Goal: Information Seeking & Learning: Learn about a topic

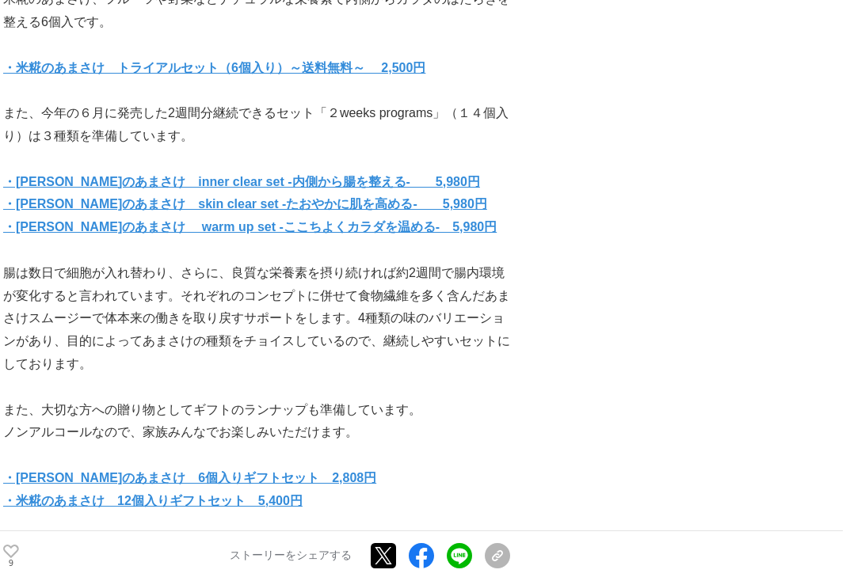
scroll to position [6760, 0]
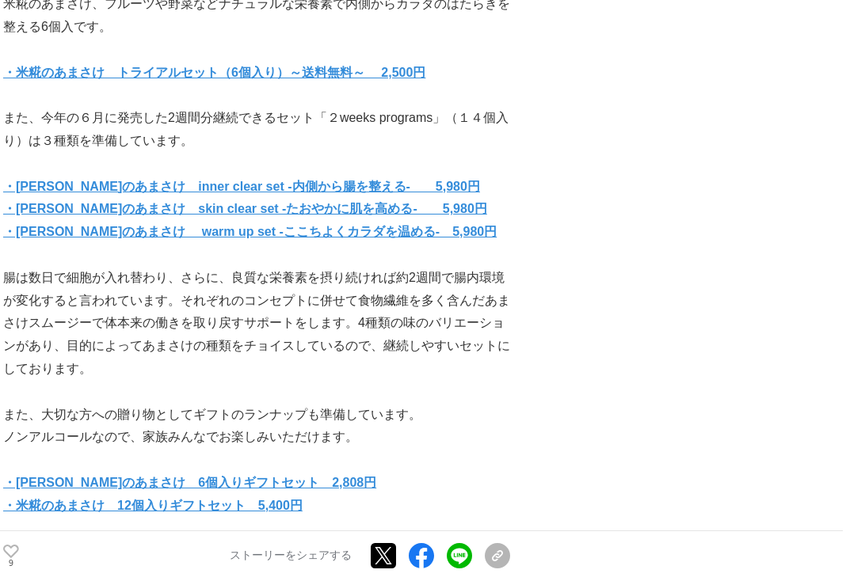
click at [249, 476] on strong "・[PERSON_NAME]のあまさけ　6個入りギフトセット　2,808円" at bounding box center [189, 482] width 373 height 13
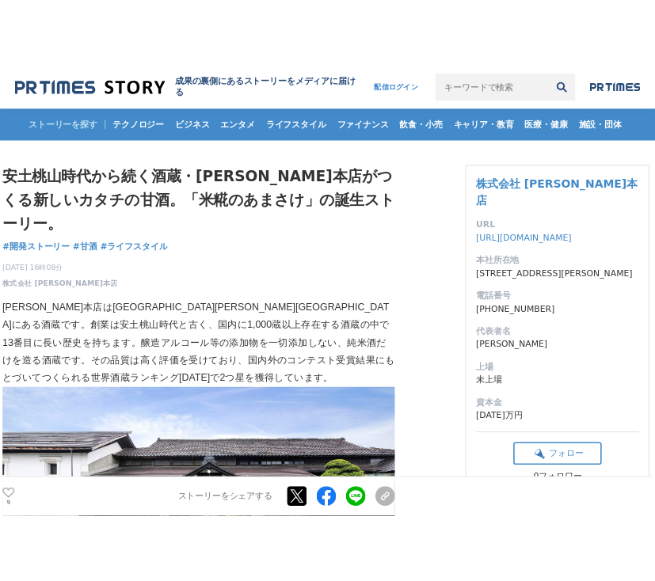
scroll to position [0, 0]
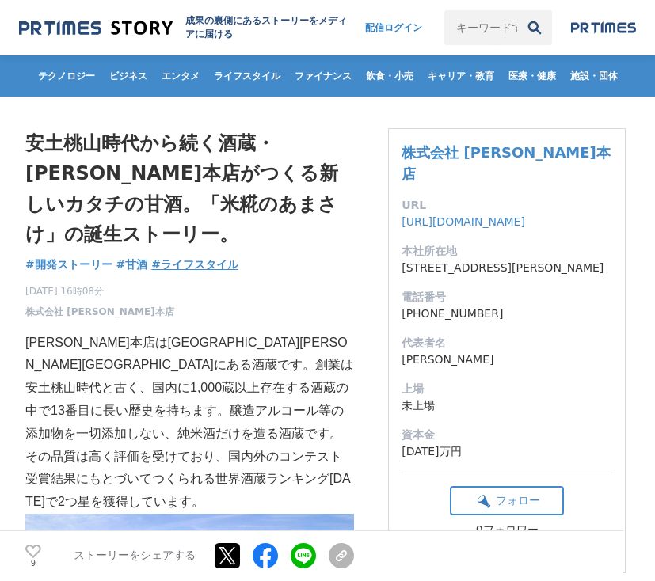
click at [215, 257] on span "#ライフスタイル" at bounding box center [194, 264] width 87 height 14
click at [91, 145] on h1 "安土桃山時代から続く酒蔵・[PERSON_NAME]本店がつくる新しいカタチの甘酒。「米糀のあまさけ」の誕生ストーリー。" at bounding box center [189, 189] width 329 height 122
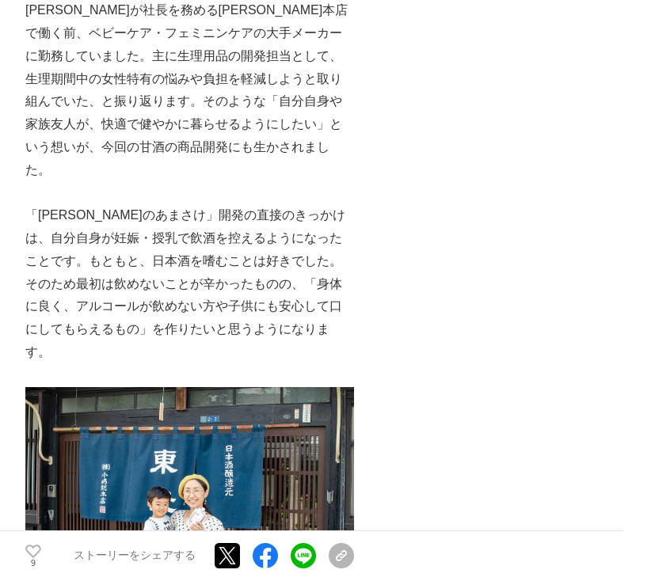
drag, startPoint x: 29, startPoint y: 140, endPoint x: 79, endPoint y: 591, distance: 453.3
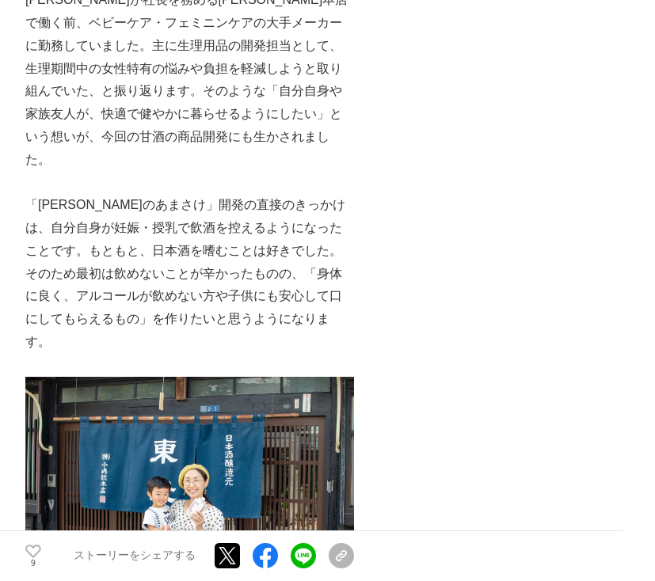
click at [268, 354] on p at bounding box center [189, 365] width 329 height 23
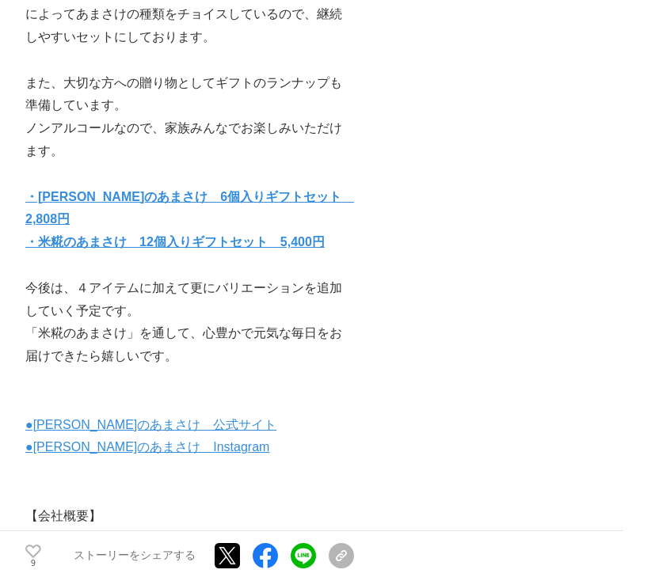
scroll to position [7779, 0]
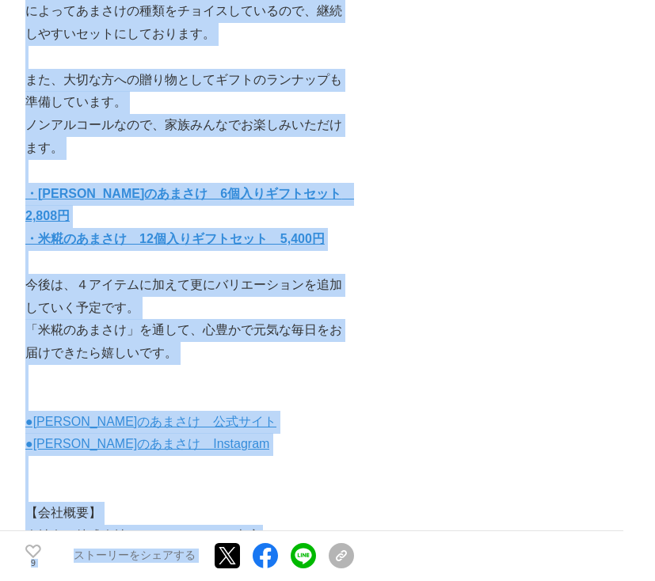
drag, startPoint x: 25, startPoint y: 143, endPoint x: 212, endPoint y: 521, distance: 422.0
copy section "loremipsumdo・sitametconsectetur。「adipisc」elitsedd。 eiusmod #tempori #ut #labore…"
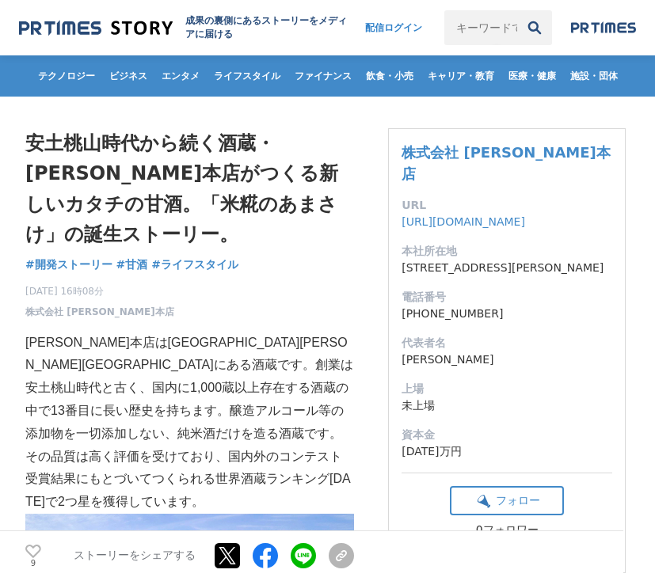
scroll to position [0, 0]
